Goal: Register for event/course

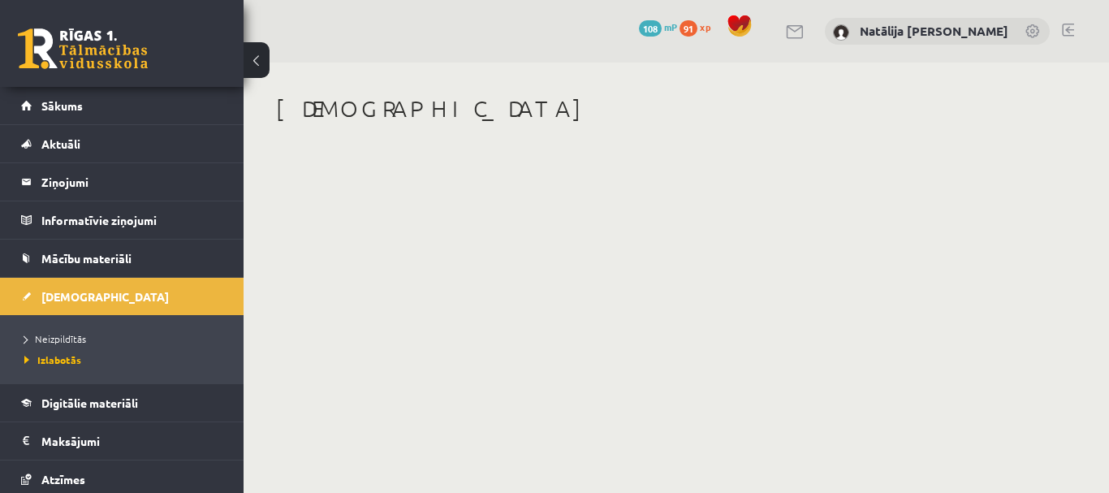
scroll to position [119, 0]
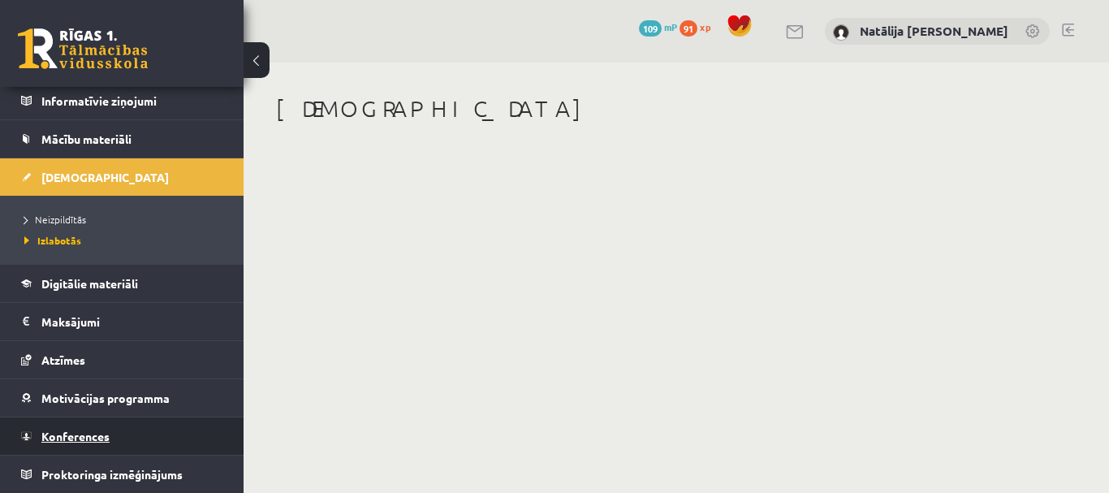
click at [92, 433] on span "Konferences" at bounding box center [75, 436] width 68 height 15
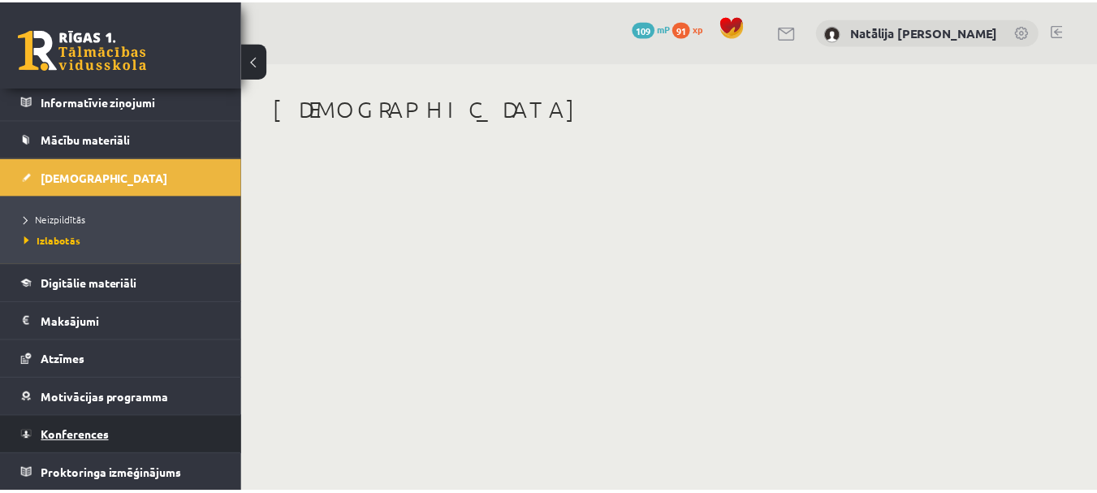
scroll to position [51, 0]
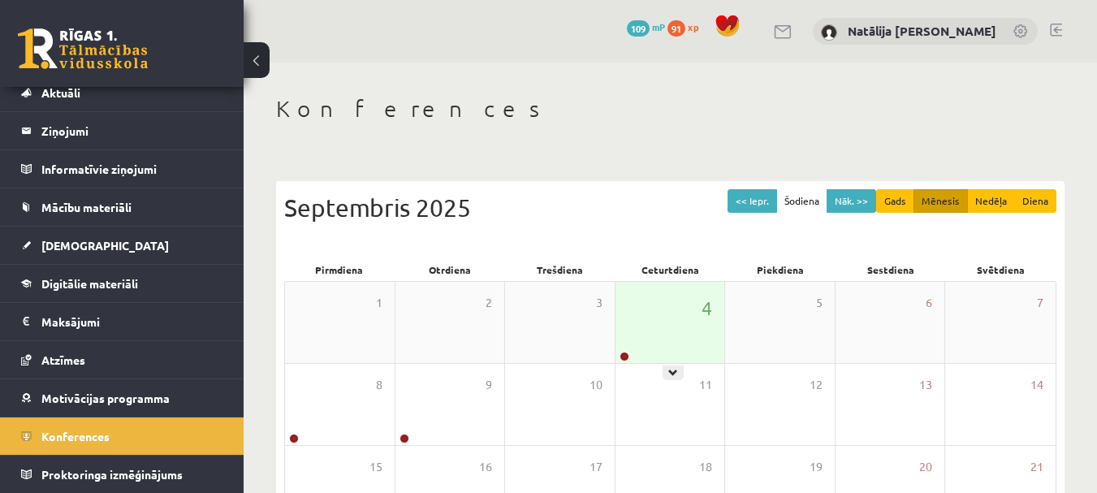
click at [694, 315] on div "4" at bounding box center [671, 322] width 110 height 81
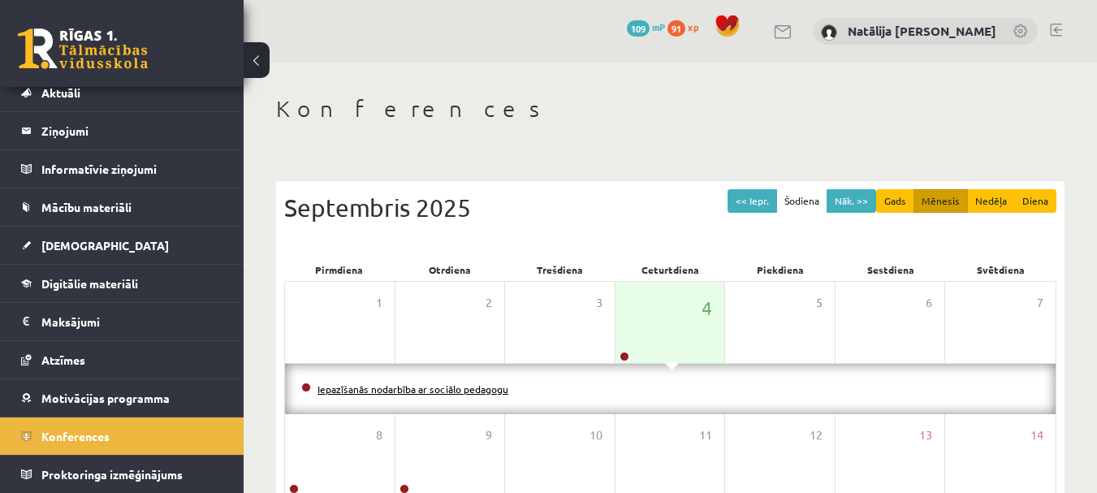
click at [478, 384] on link "Iepazīšanās nodarbība ar sociālo pedagogu" at bounding box center [413, 388] width 191 height 13
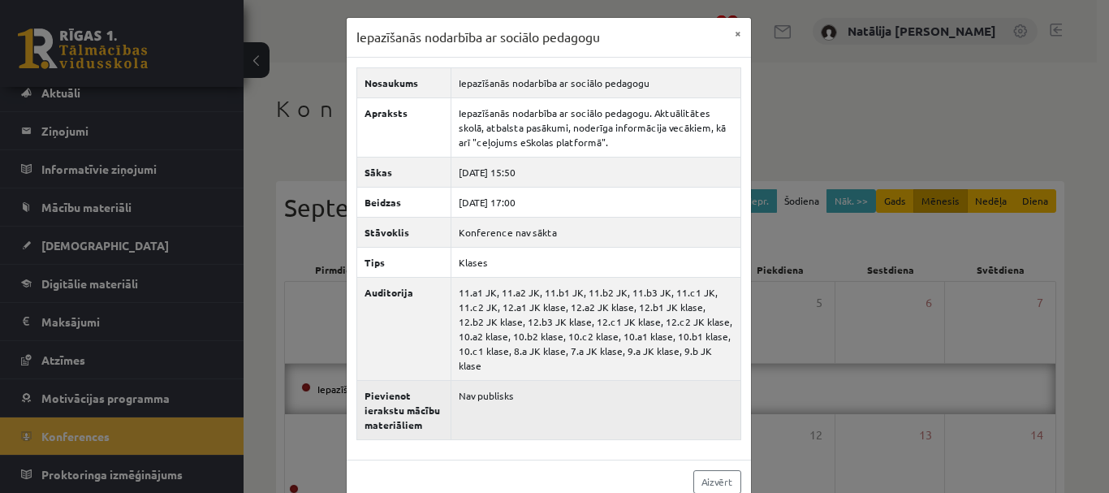
click at [513, 390] on td "Nav publisks" at bounding box center [596, 409] width 290 height 59
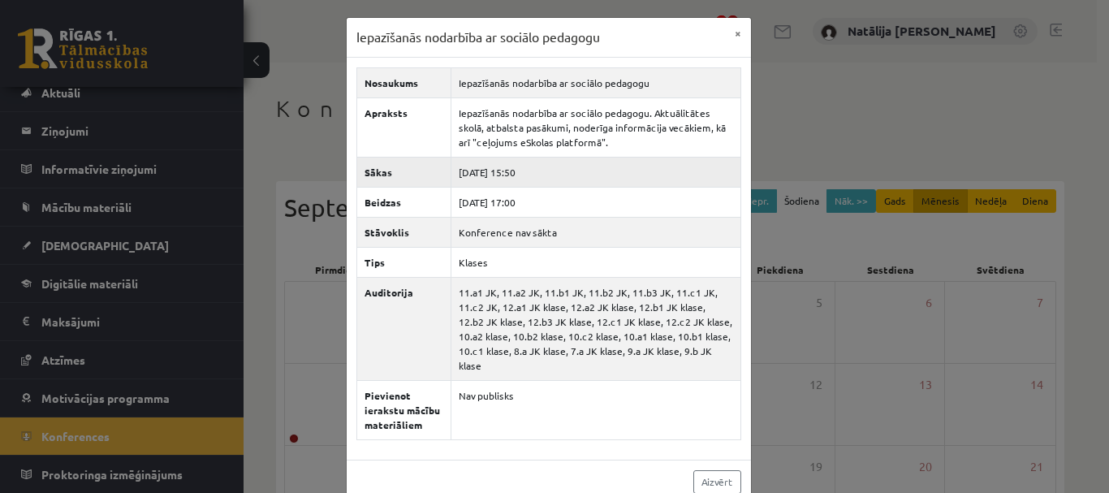
click at [492, 177] on td "[DATE] 15:50" at bounding box center [596, 172] width 290 height 30
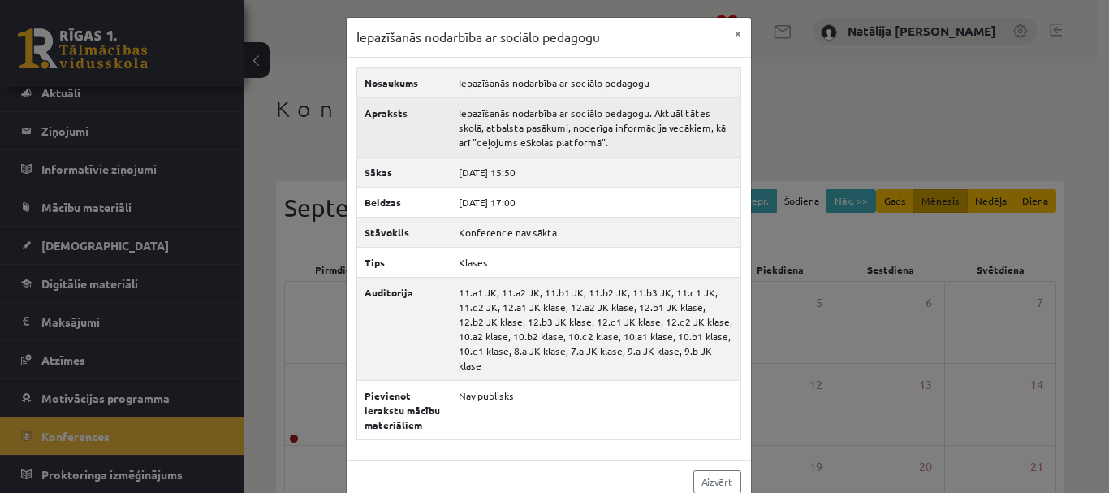
click at [586, 139] on td "Iepazīšanās nodarbība ar sociālo pedagogu. Aktuālitātes skolā, atbalsta pasākum…" at bounding box center [596, 126] width 290 height 59
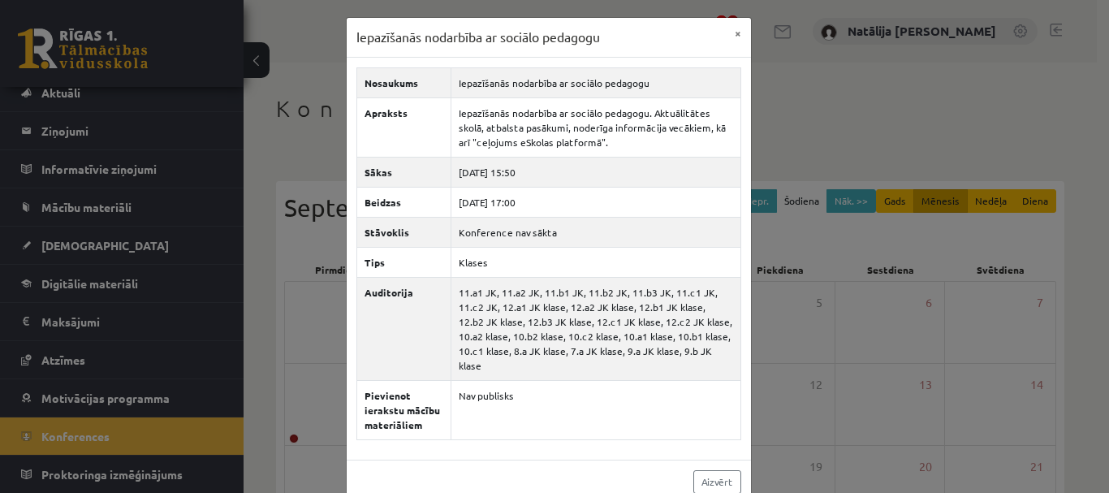
click at [830, 101] on div "Iepazīšanās nodarbība ar sociālo pedagogu × Nosaukums Iepazīšanās nodarbība ar …" at bounding box center [554, 246] width 1109 height 493
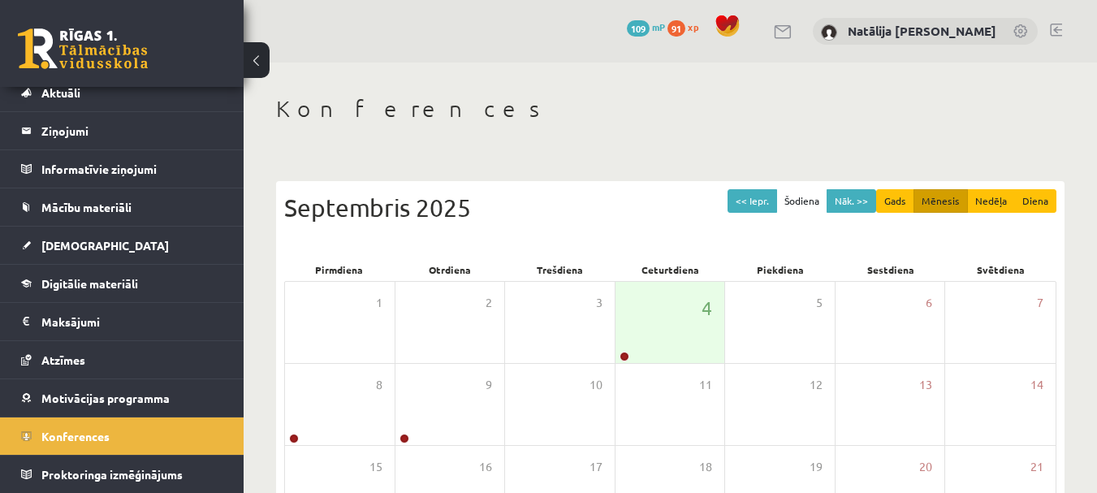
click at [796, 43] on div "0 Dāvanas 109 mP 91 xp Natālija Kate Dinsberga" at bounding box center [670, 31] width 853 height 63
click at [793, 39] on div at bounding box center [783, 31] width 19 height 17
click at [793, 37] on link at bounding box center [783, 32] width 19 height 14
click at [793, 38] on link at bounding box center [783, 32] width 19 height 14
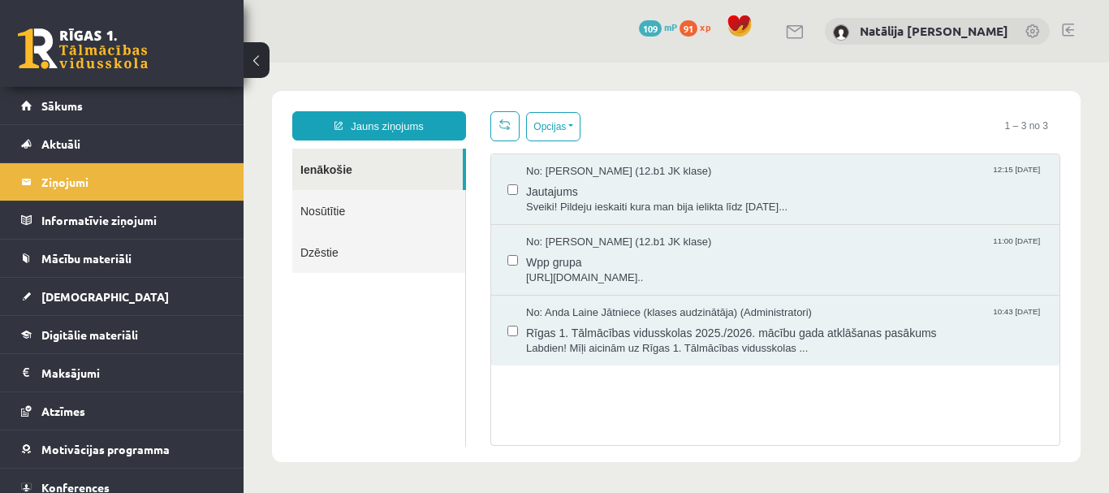
click at [413, 210] on link "Nosūtītie" at bounding box center [378, 210] width 173 height 41
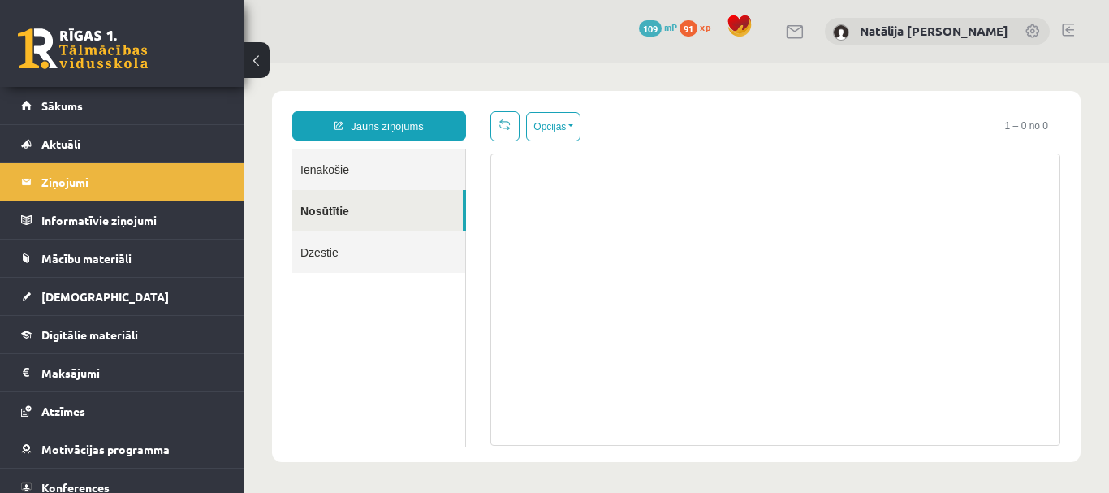
click at [379, 253] on link "Dzēstie" at bounding box center [378, 251] width 173 height 41
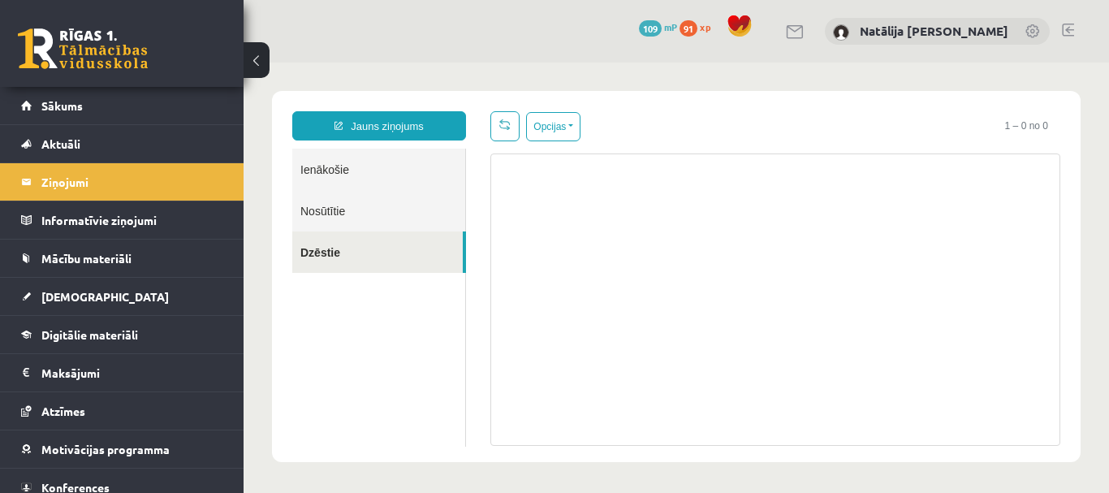
click at [376, 166] on link "Ienākošie" at bounding box center [378, 169] width 173 height 41
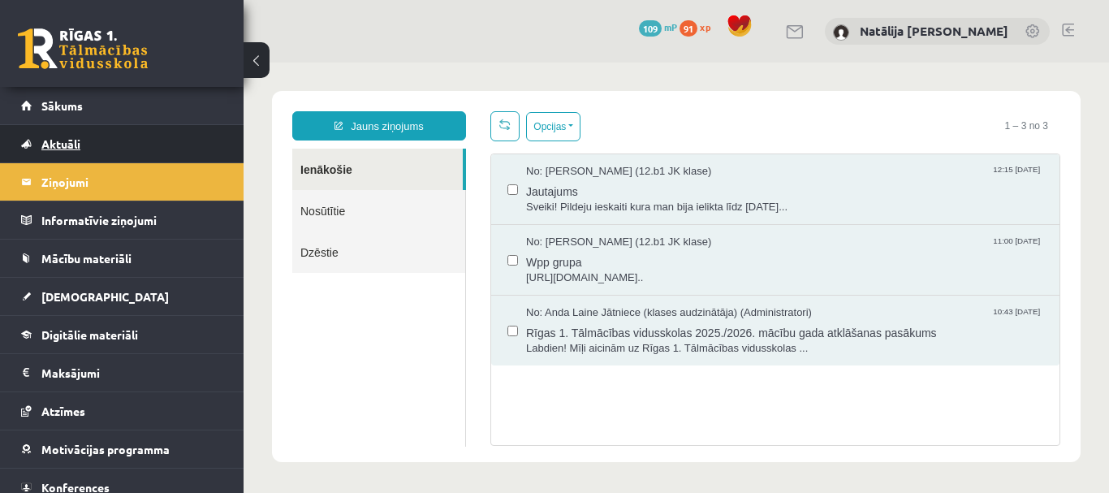
click at [65, 151] on link "Aktuāli" at bounding box center [122, 143] width 202 height 37
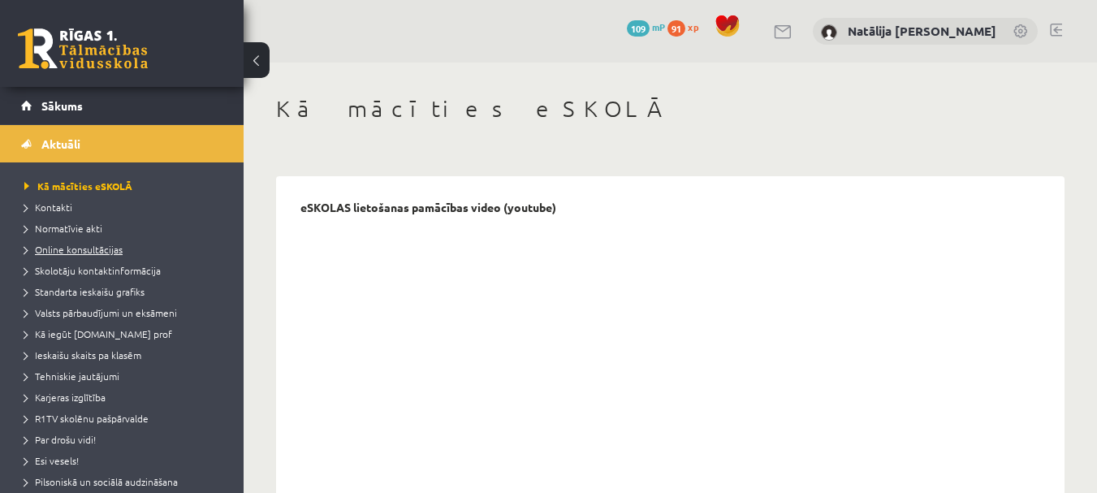
click at [81, 251] on span "Online konsultācijas" at bounding box center [73, 249] width 98 height 13
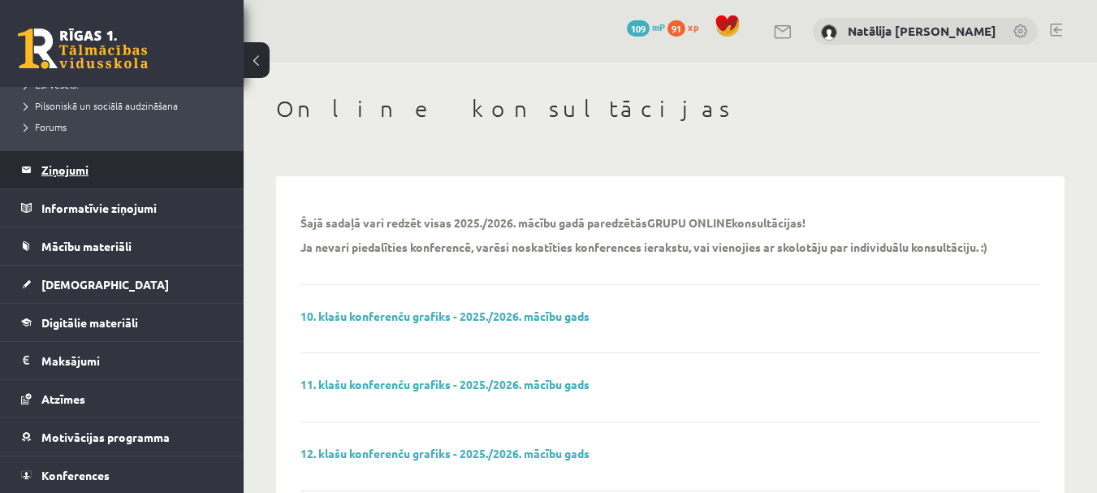
scroll to position [379, 0]
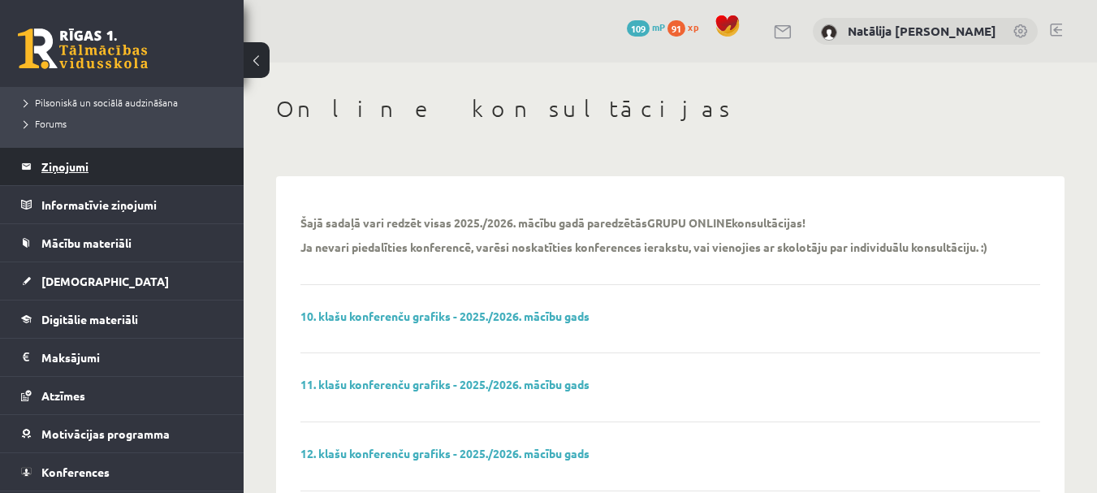
click at [119, 160] on legend "Ziņojumi 0" at bounding box center [132, 166] width 182 height 37
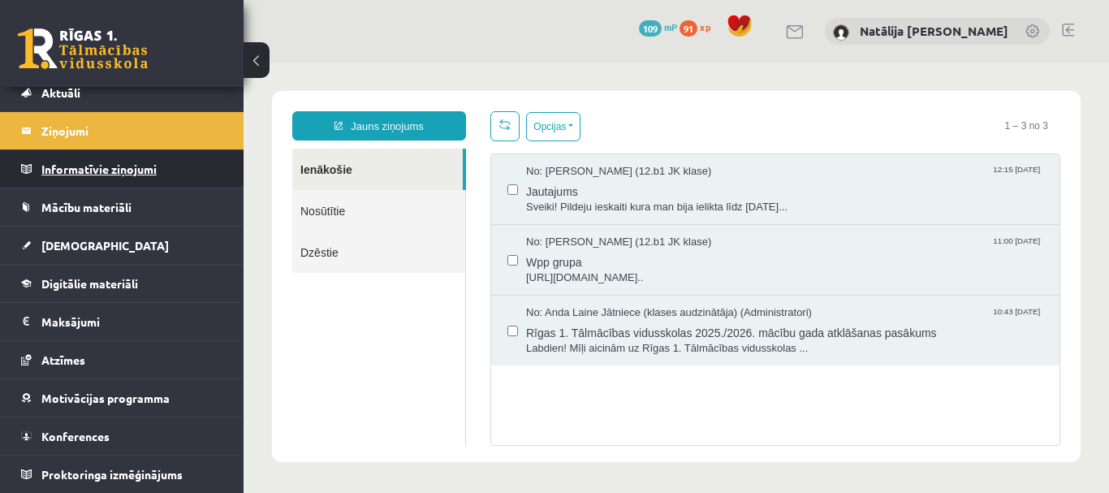
click at [123, 163] on legend "Informatīvie ziņojumi 0" at bounding box center [132, 168] width 182 height 37
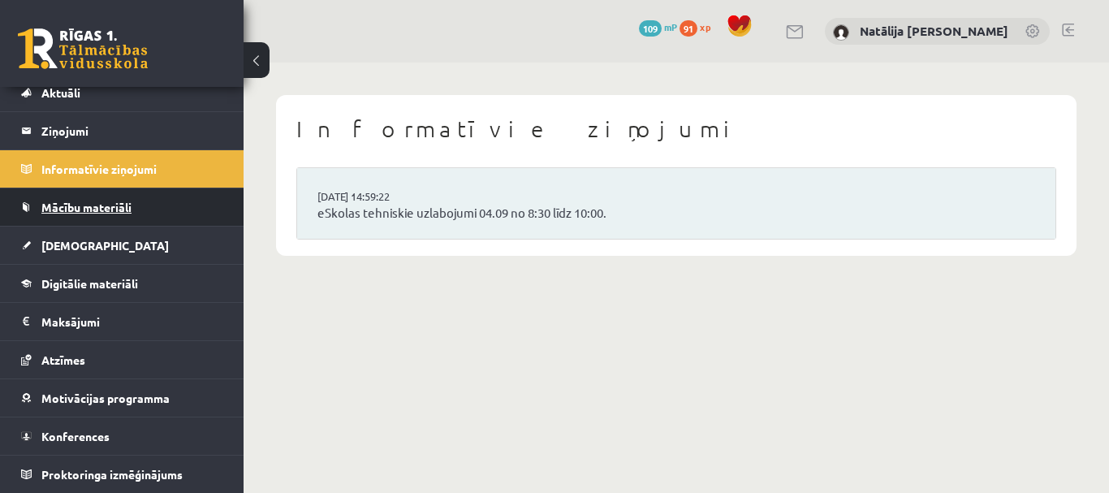
click at [113, 208] on span "Mācību materiāli" at bounding box center [86, 207] width 90 height 15
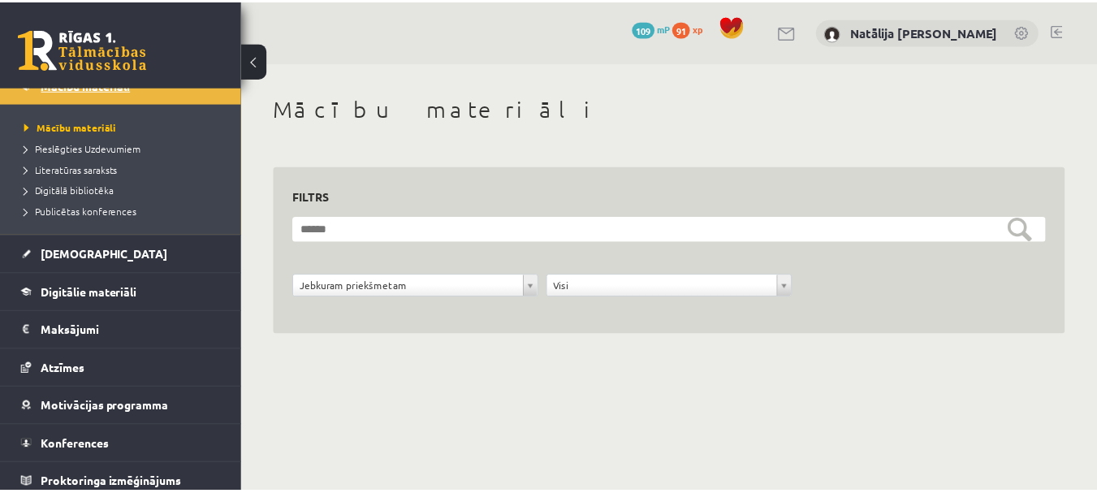
scroll to position [183, 0]
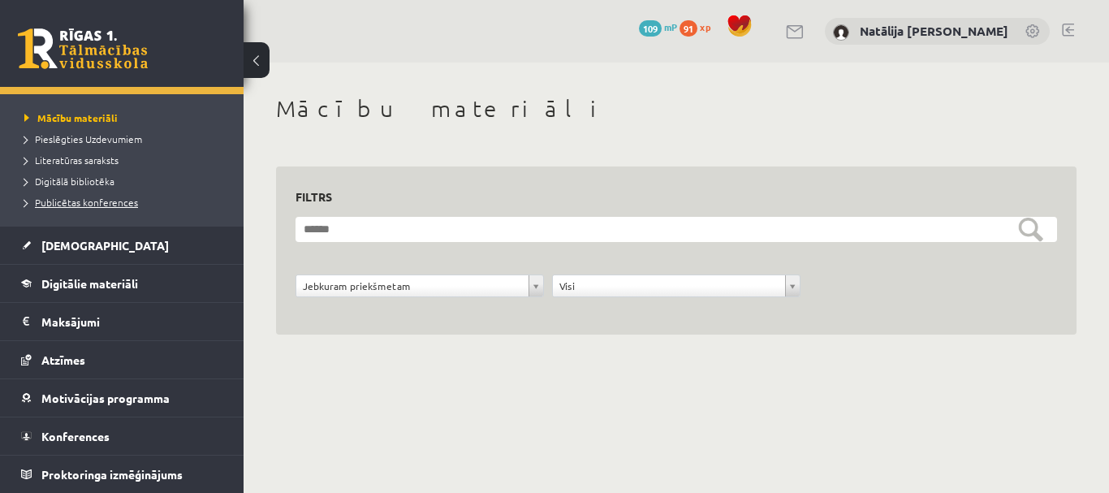
click at [113, 201] on span "Publicētas konferences" at bounding box center [81, 202] width 114 height 13
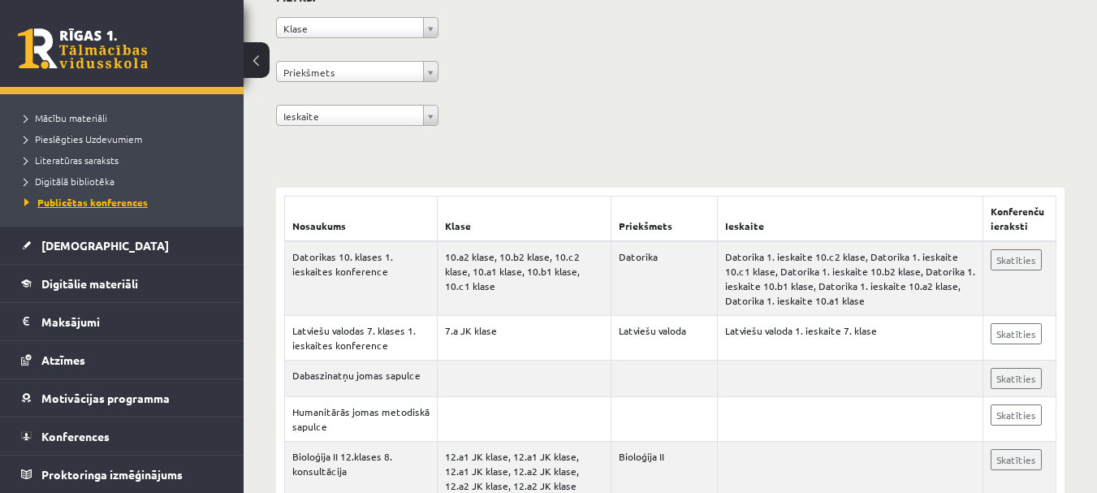
scroll to position [162, 0]
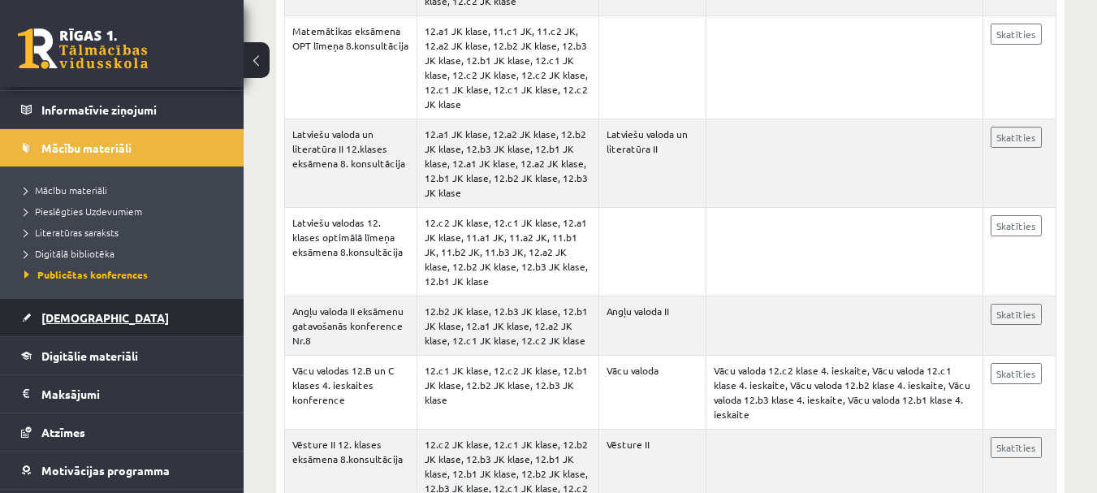
scroll to position [183, 0]
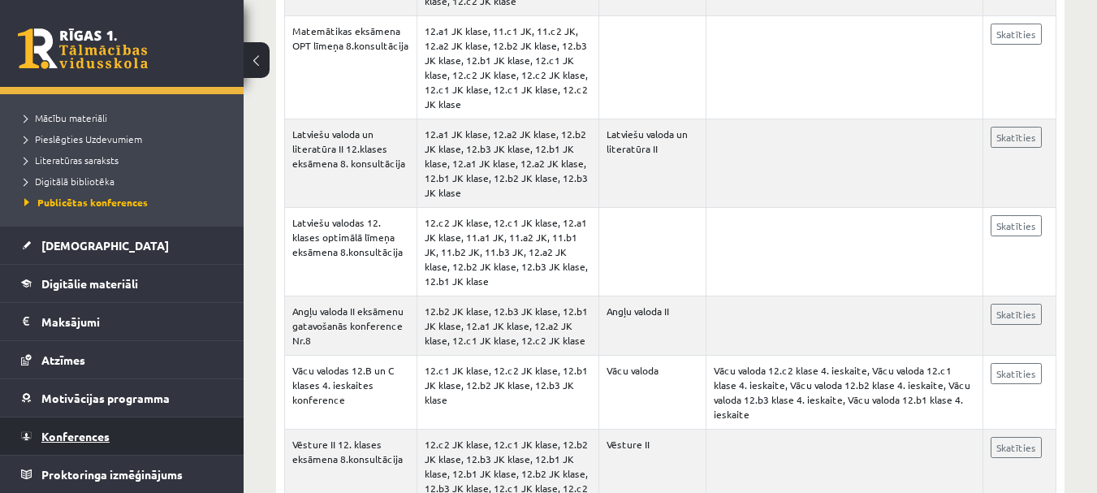
click at [98, 437] on span "Konferences" at bounding box center [75, 436] width 68 height 15
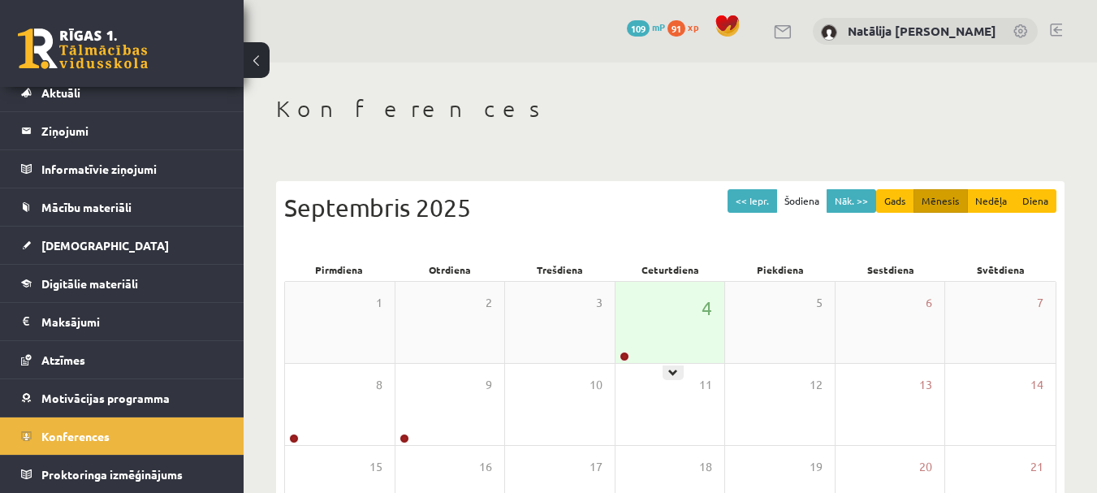
click at [669, 313] on div "4" at bounding box center [671, 322] width 110 height 81
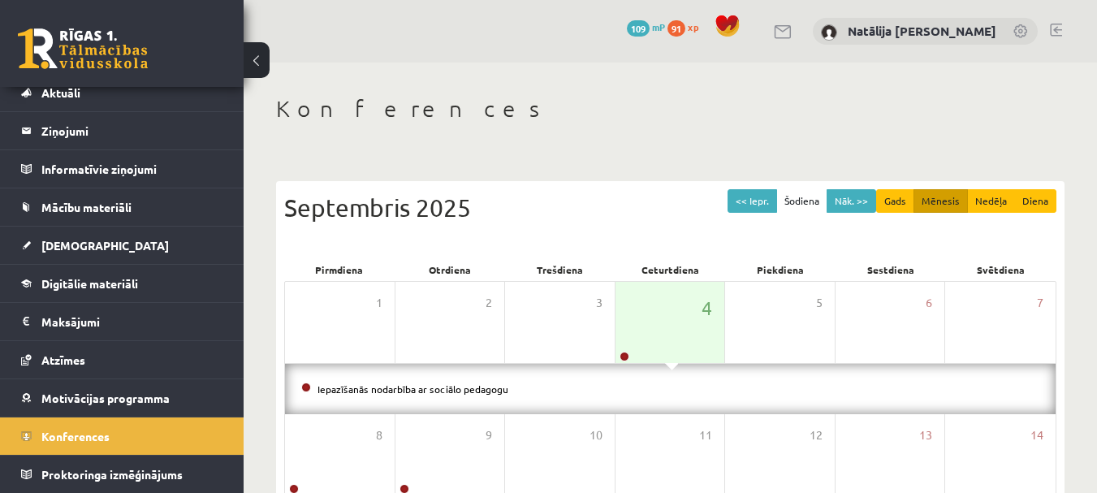
click at [534, 111] on h1 "Konferences" at bounding box center [670, 109] width 789 height 28
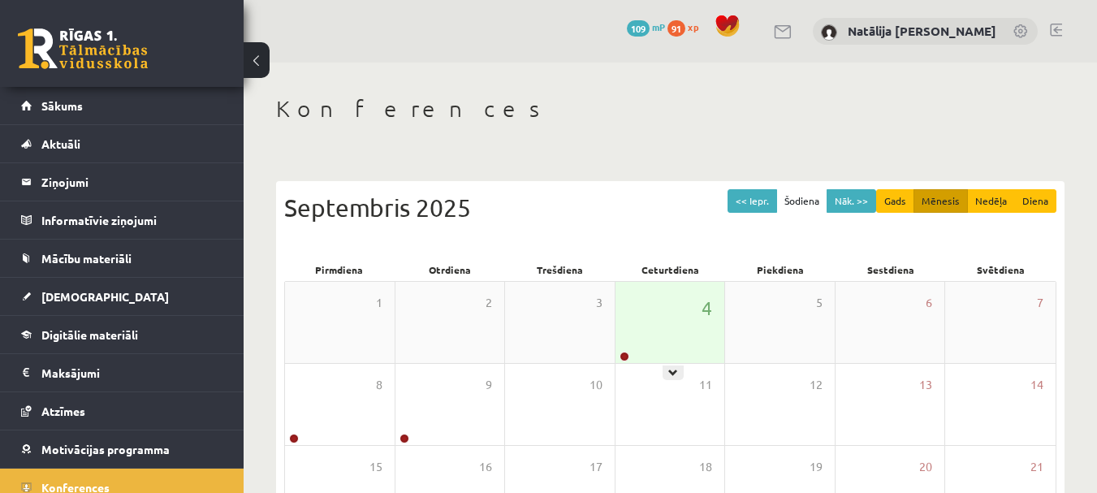
click at [645, 296] on div "4" at bounding box center [671, 322] width 110 height 81
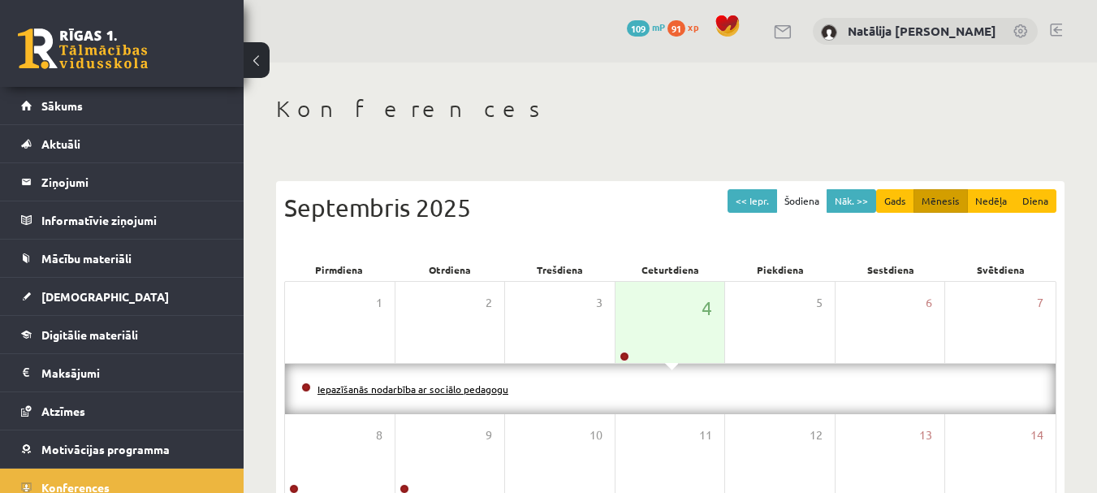
click at [457, 391] on link "Iepazīšanās nodarbība ar sociālo pedagogu" at bounding box center [413, 388] width 191 height 13
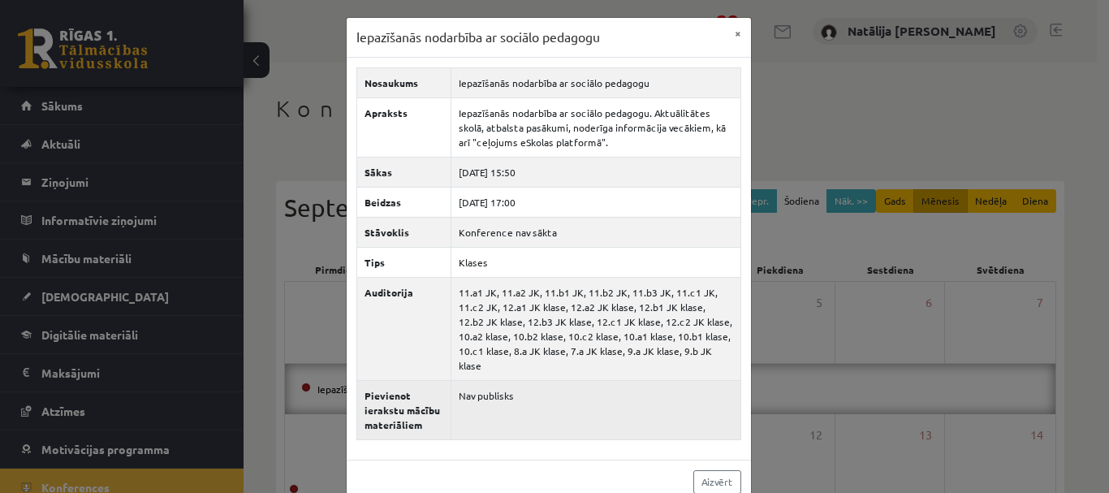
click at [546, 386] on td "Nav publisks" at bounding box center [596, 409] width 290 height 59
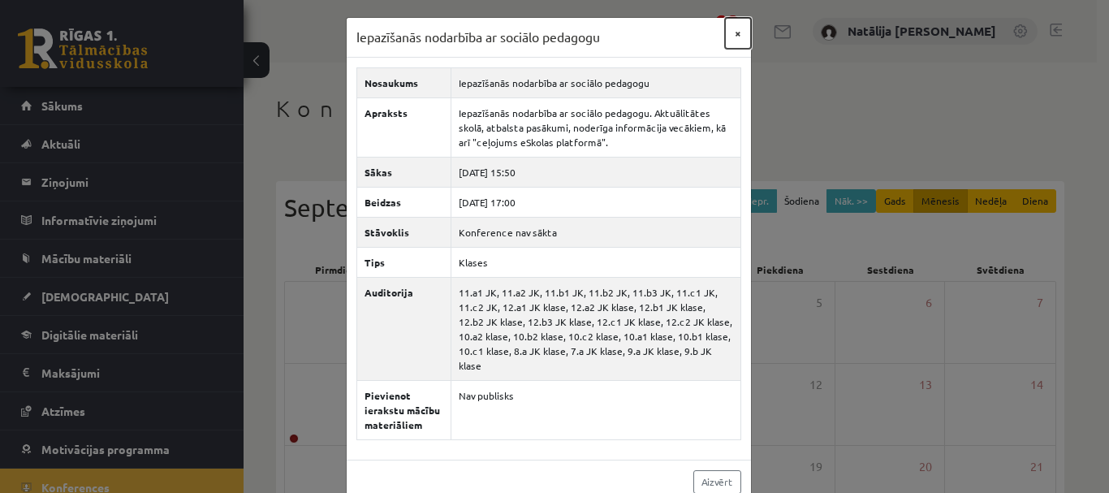
click at [728, 36] on button "×" at bounding box center [738, 33] width 26 height 31
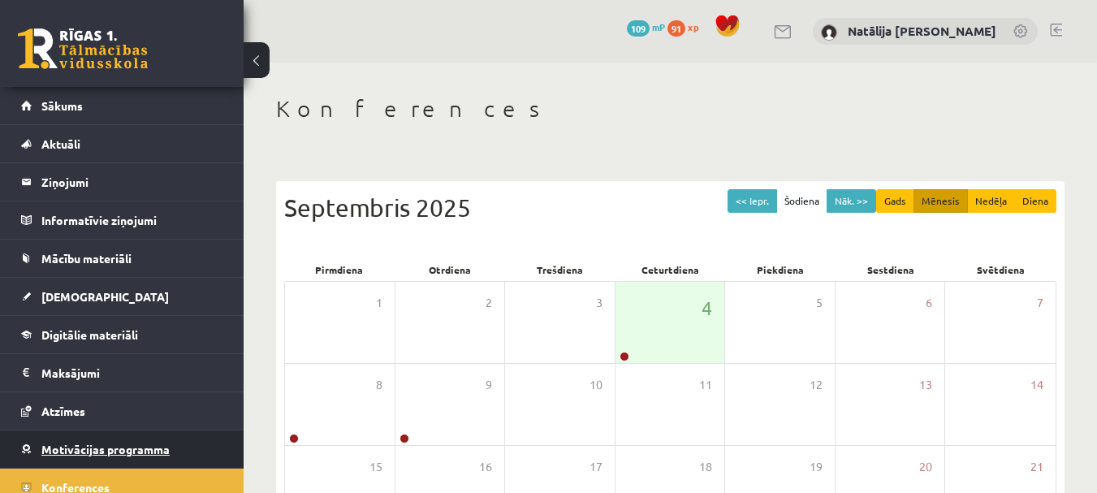
scroll to position [51, 0]
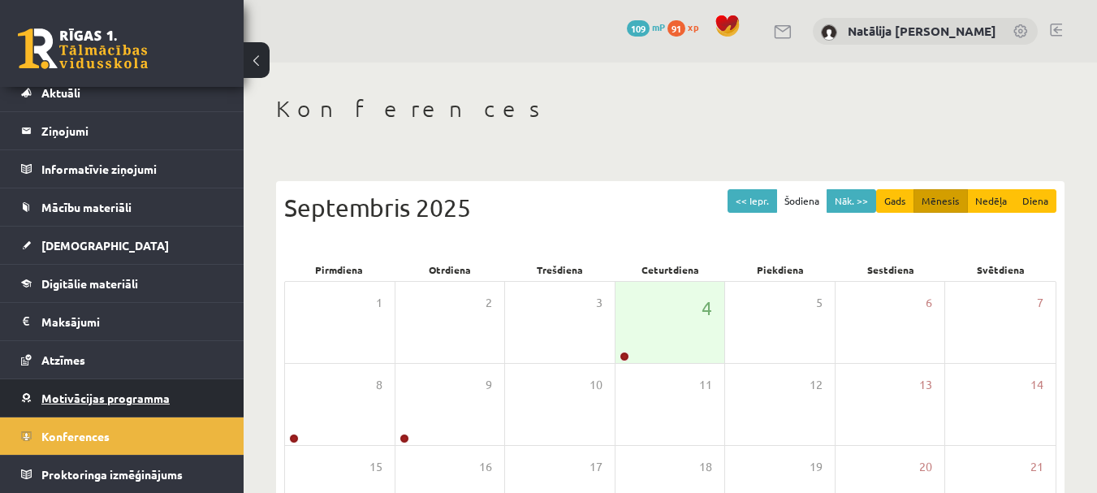
click at [114, 408] on link "Motivācijas programma" at bounding box center [122, 397] width 202 height 37
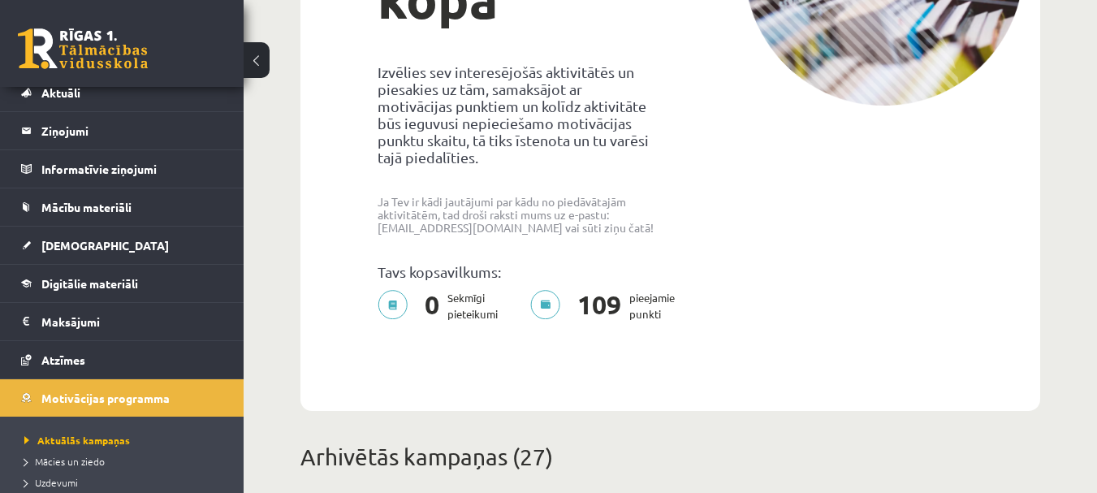
scroll to position [312, 0]
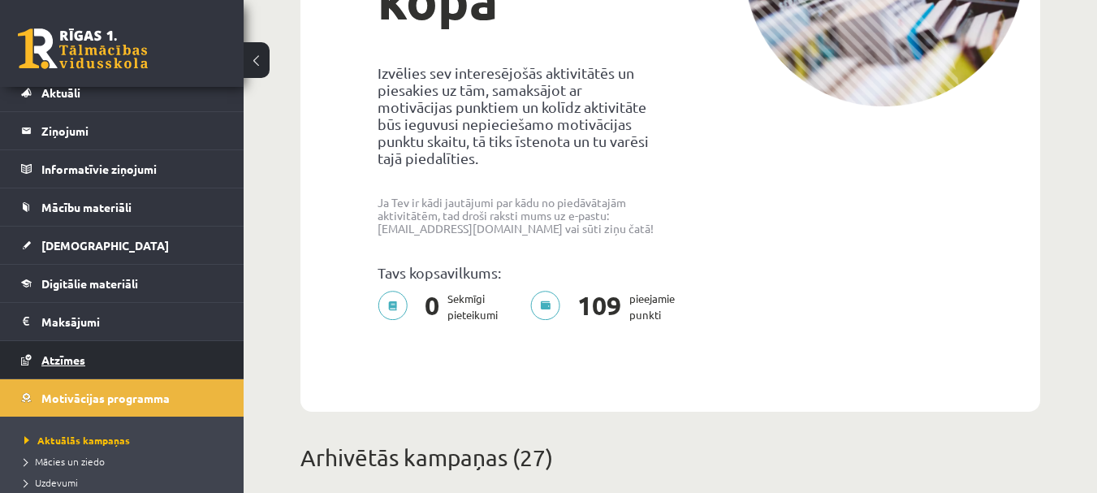
click at [67, 362] on span "Atzīmes" at bounding box center [63, 359] width 44 height 15
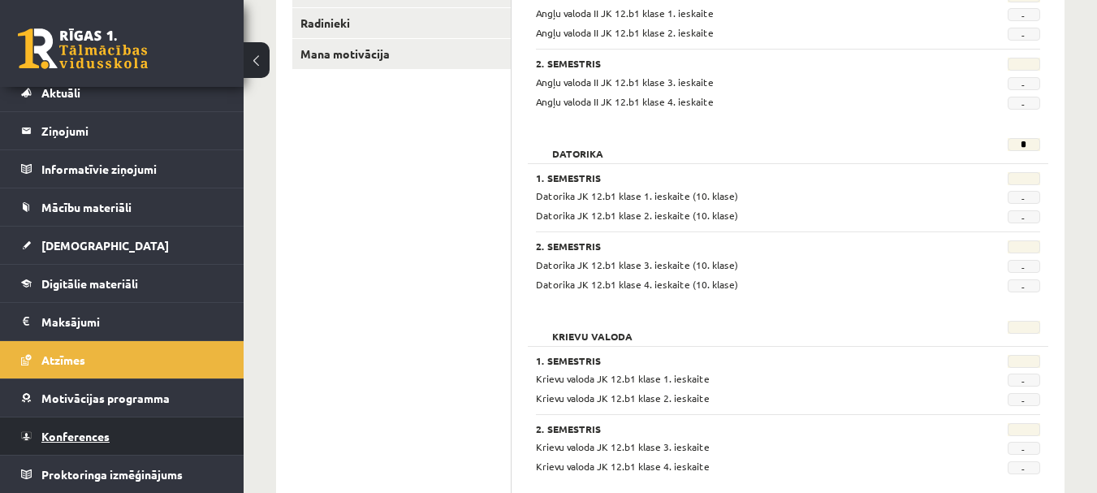
click at [54, 441] on span "Konferences" at bounding box center [75, 436] width 68 height 15
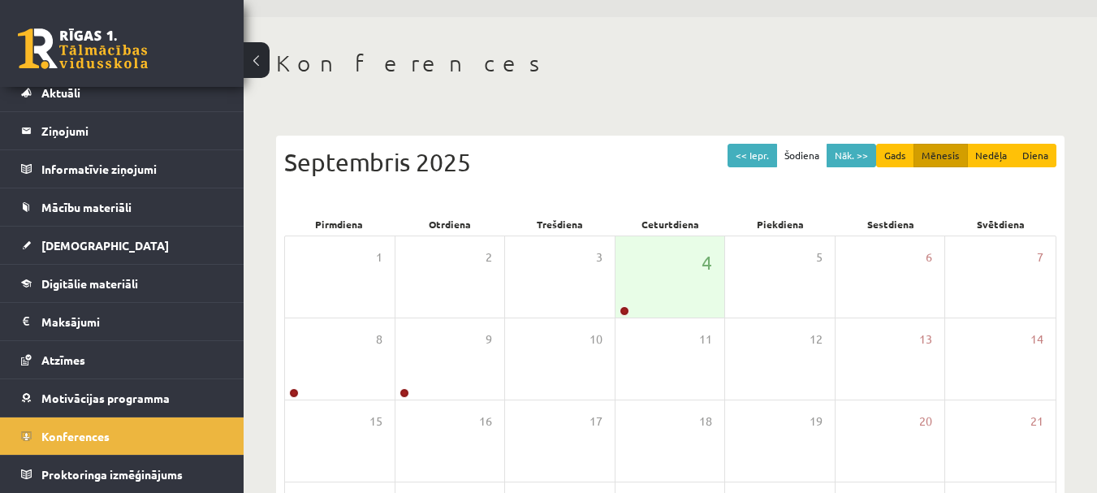
scroll to position [42, 0]
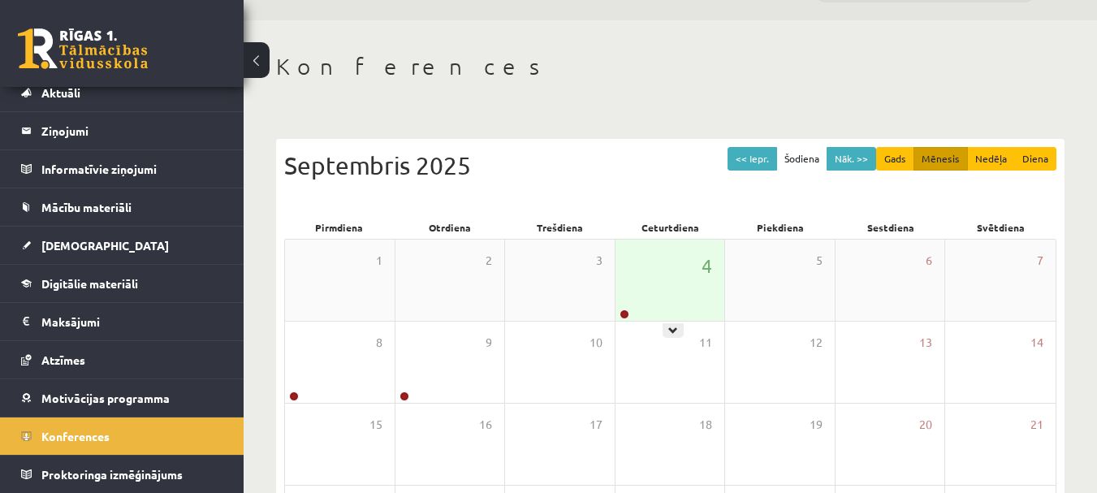
click at [673, 261] on div "4" at bounding box center [671, 280] width 110 height 81
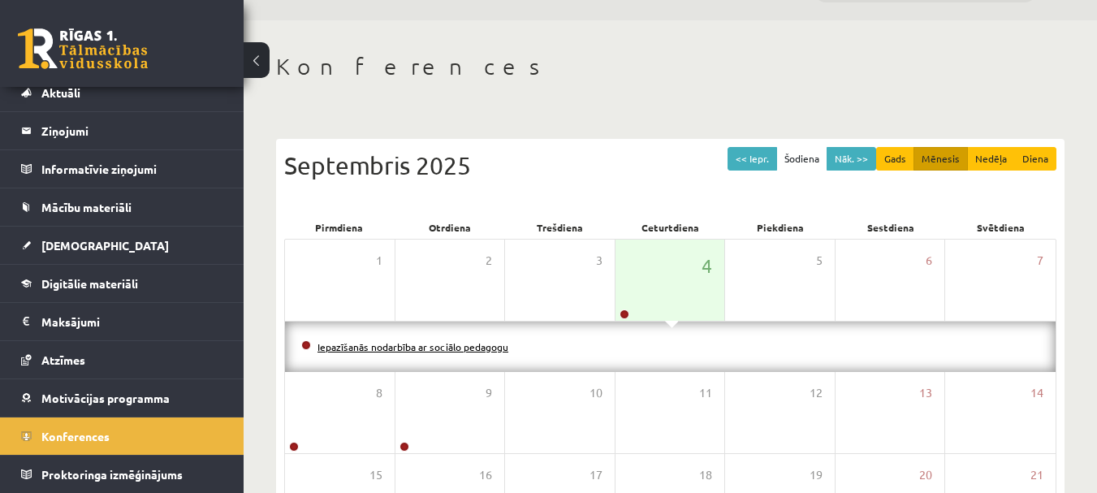
click at [408, 351] on link "Iepazīšanās nodarbība ar sociālo pedagogu" at bounding box center [413, 346] width 191 height 13
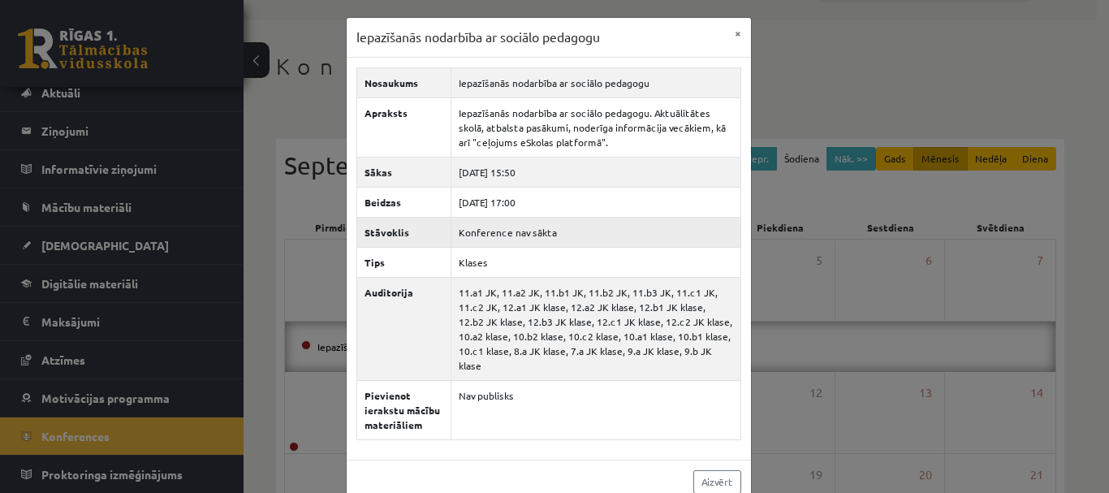
click at [491, 236] on td "Konference nav sākta" at bounding box center [596, 232] width 290 height 30
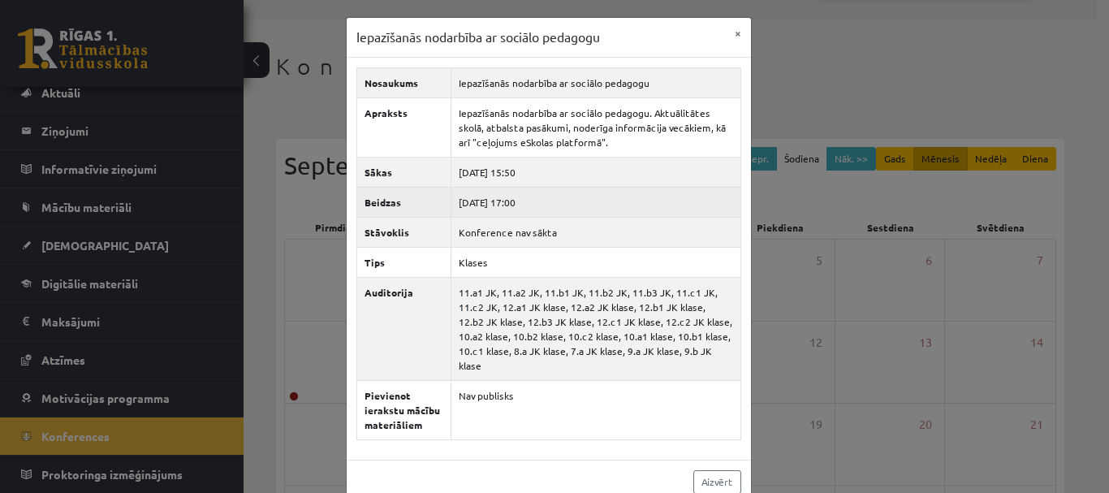
click at [568, 214] on td "2025-09-04 17:00" at bounding box center [596, 202] width 290 height 30
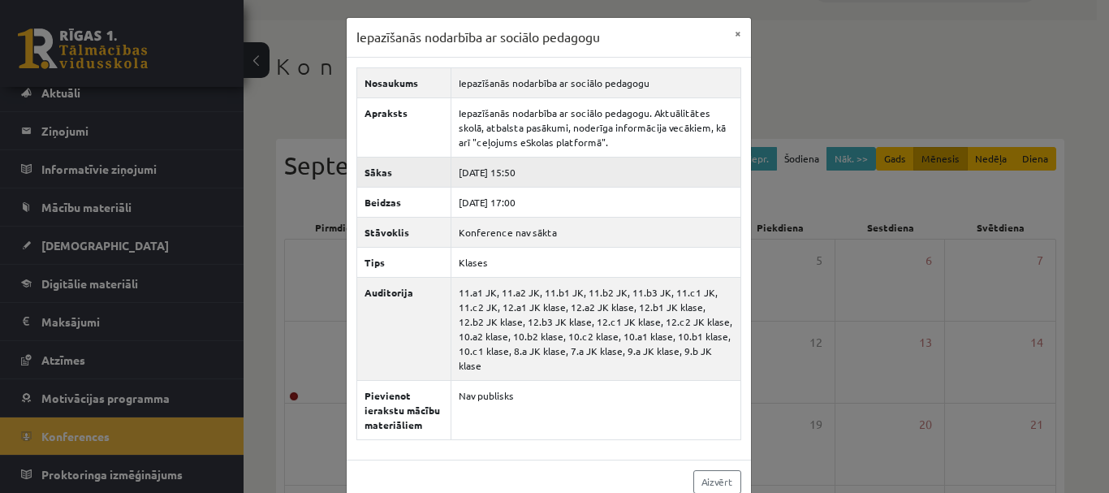
click at [509, 168] on td "2025-09-04 15:50" at bounding box center [596, 172] width 290 height 30
click at [728, 29] on button "×" at bounding box center [738, 33] width 26 height 31
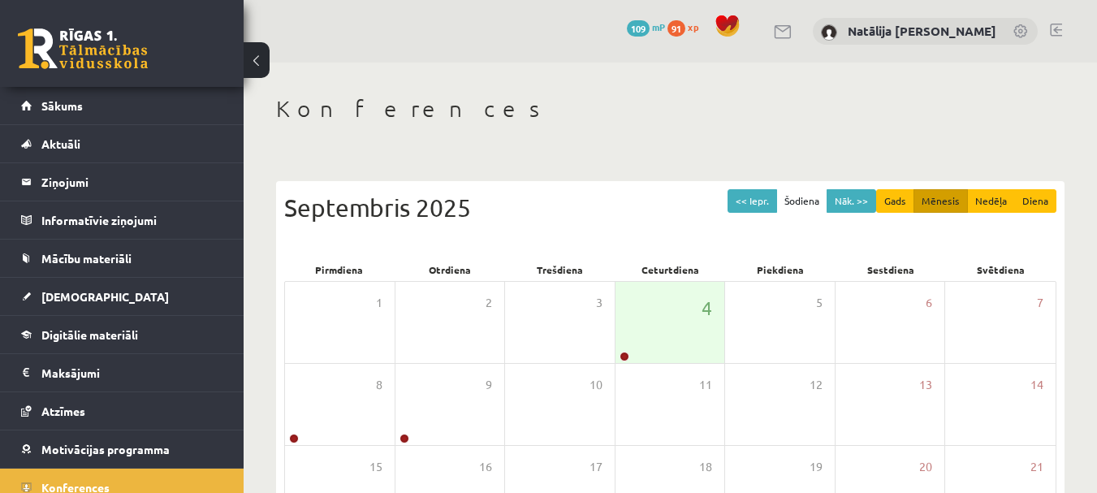
scroll to position [42, 0]
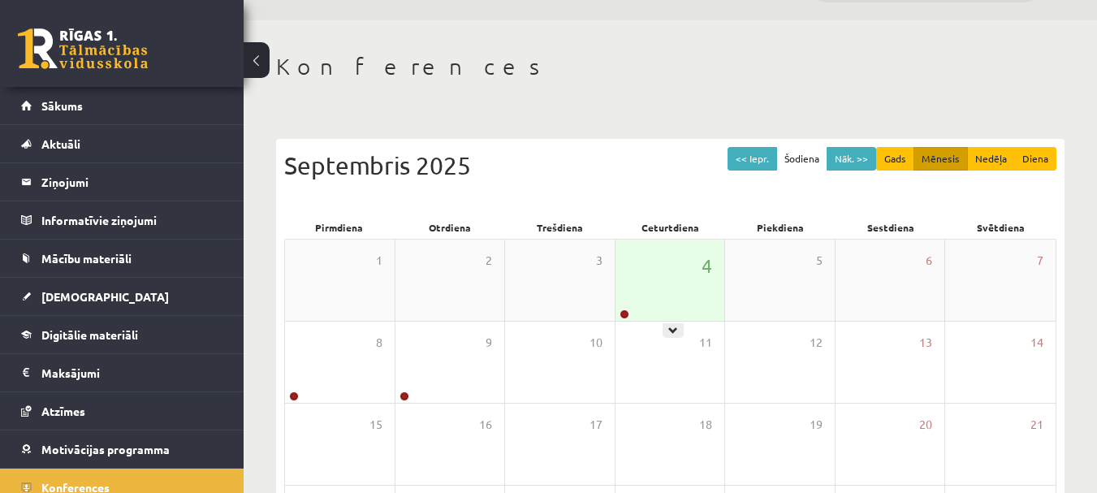
click at [633, 287] on div "4" at bounding box center [671, 280] width 110 height 81
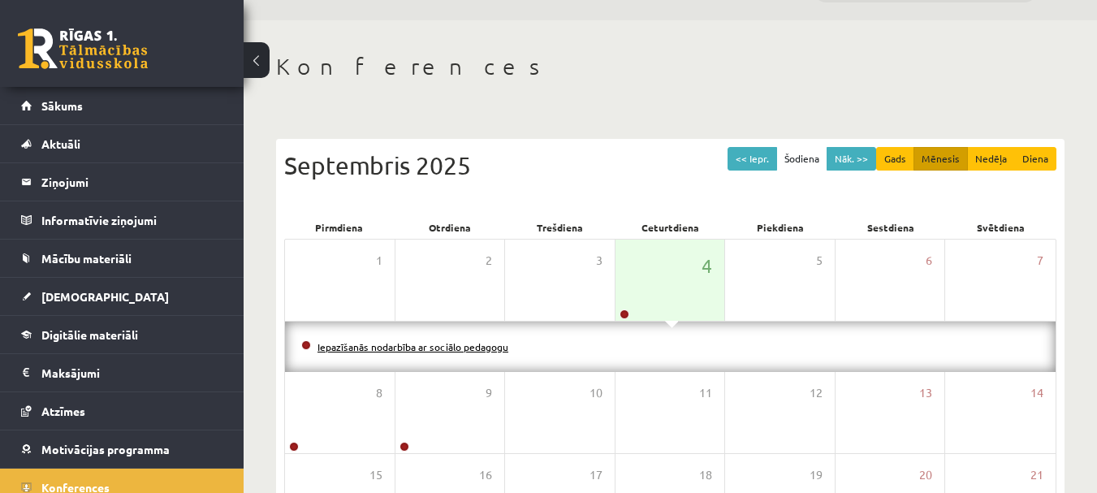
click at [455, 343] on link "Iepazīšanās nodarbība ar sociālo pedagogu" at bounding box center [413, 346] width 191 height 13
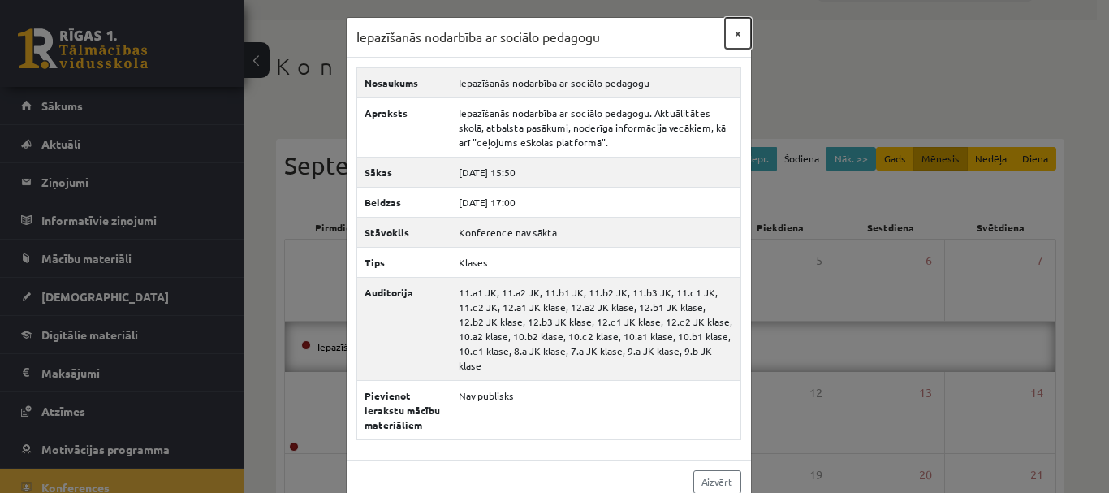
click at [725, 30] on button "×" at bounding box center [738, 33] width 26 height 31
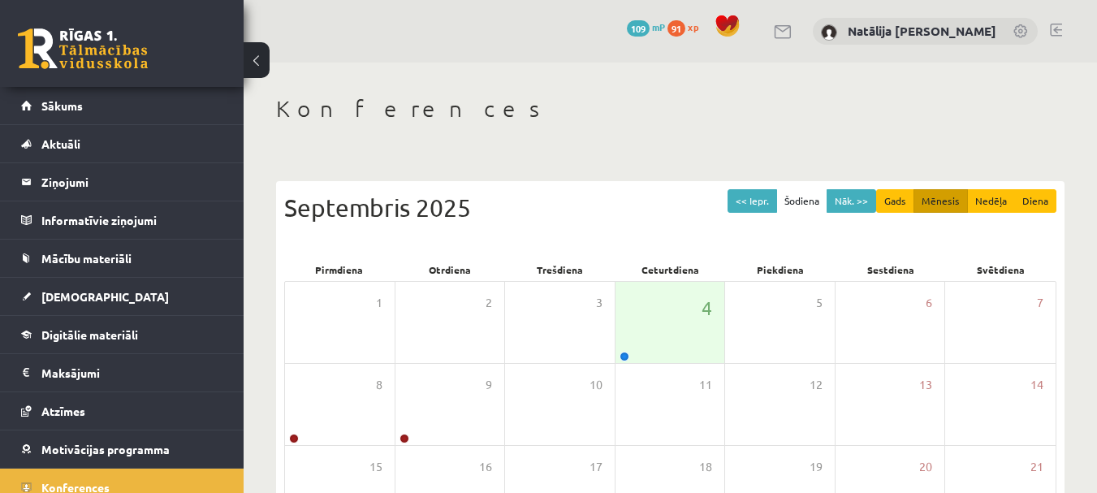
scroll to position [42, 0]
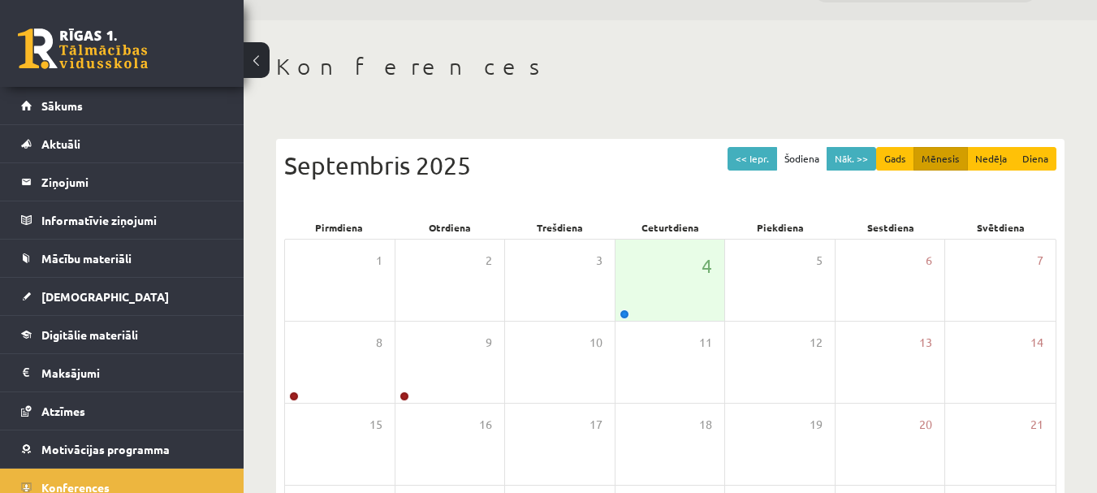
click at [264, 60] on button at bounding box center [257, 60] width 26 height 36
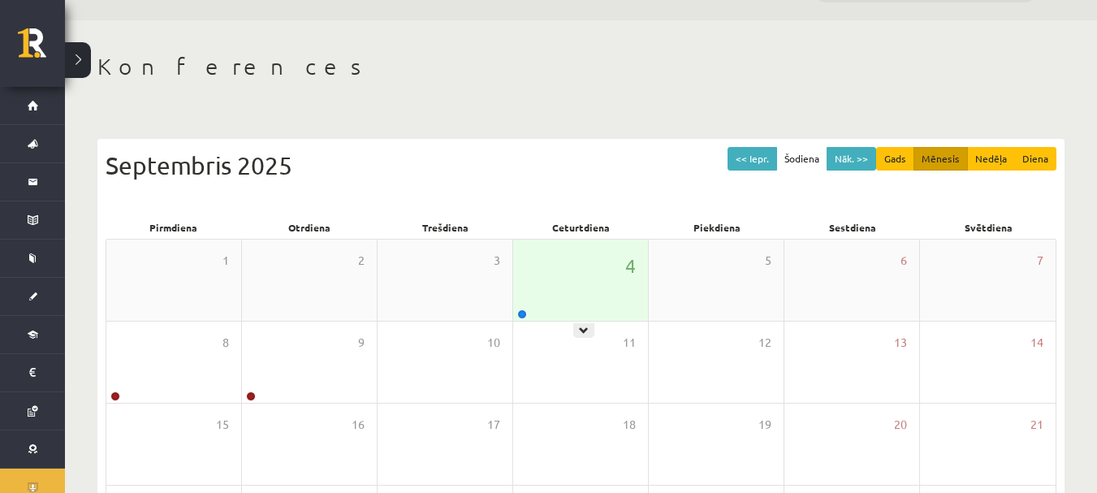
click at [556, 267] on div "4" at bounding box center [580, 280] width 135 height 81
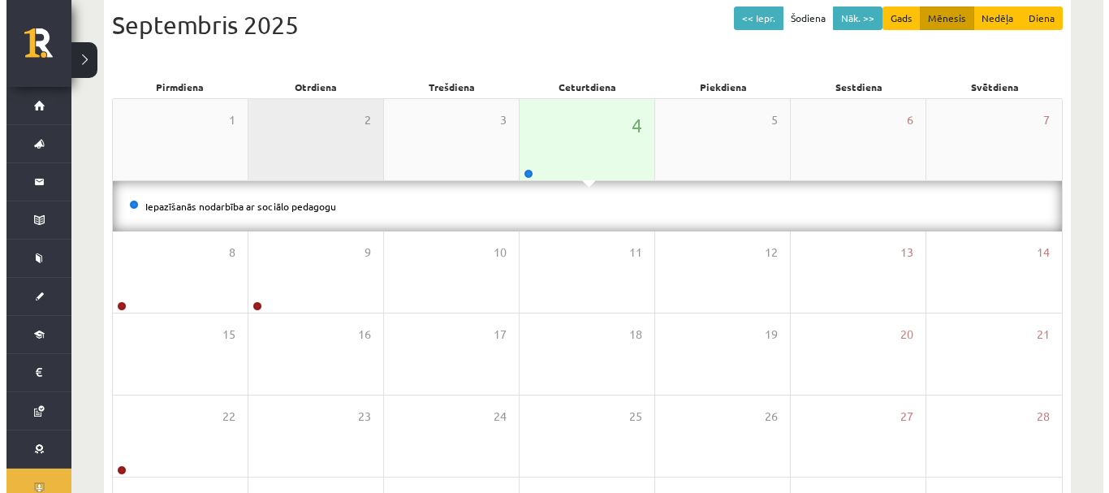
scroll to position [180, 0]
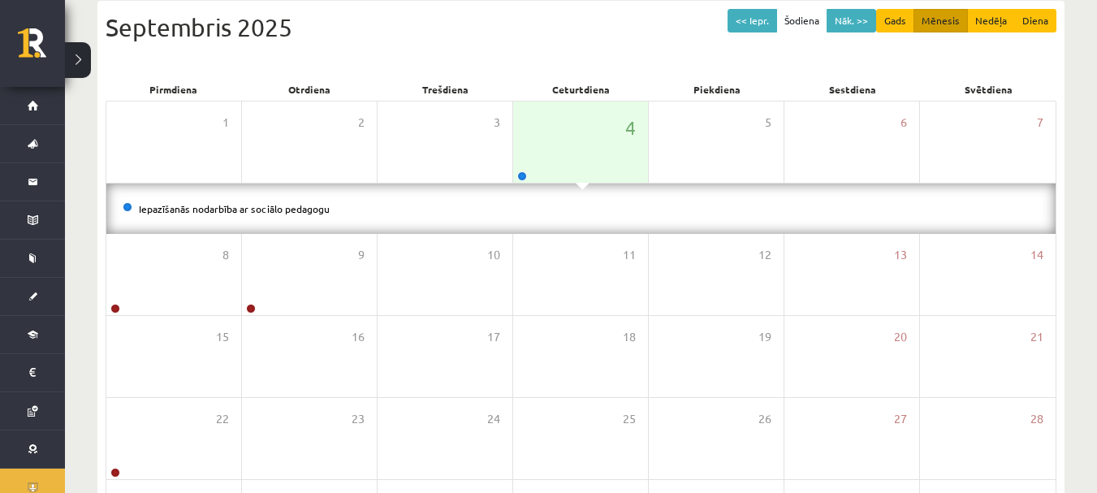
click at [300, 197] on div "Iepazīšanās nodarbība ar sociālo pedagogu" at bounding box center [580, 209] width 949 height 50
click at [304, 210] on link "Iepazīšanās nodarbība ar sociālo pedagogu" at bounding box center [234, 208] width 191 height 13
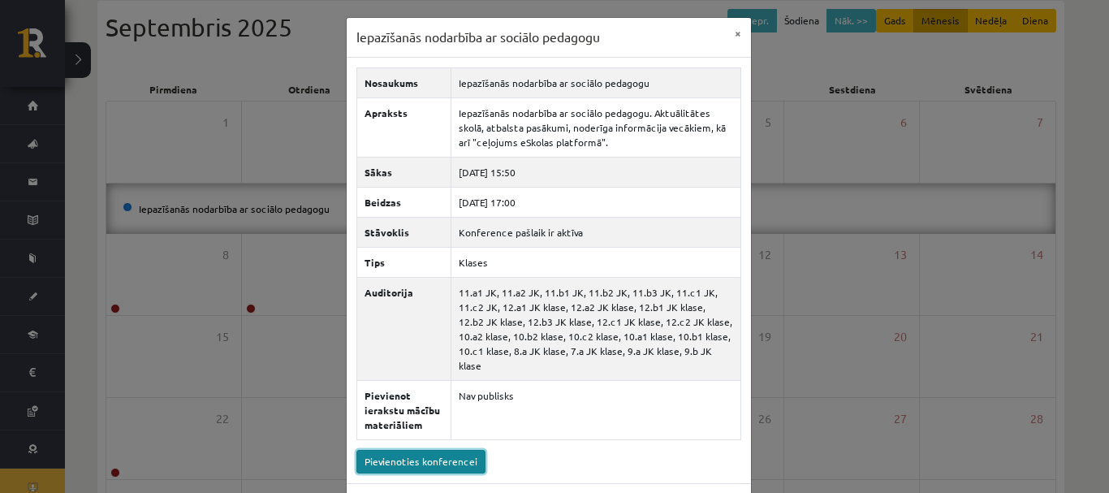
click at [445, 450] on link "Pievienoties konferencei" at bounding box center [421, 462] width 129 height 24
